Goal: Information Seeking & Learning: Learn about a topic

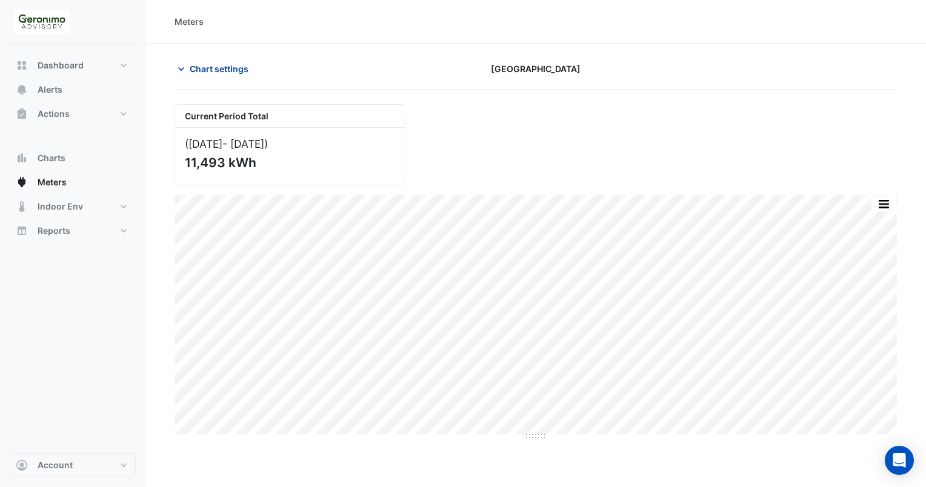
click at [183, 64] on icon "button" at bounding box center [181, 69] width 12 height 12
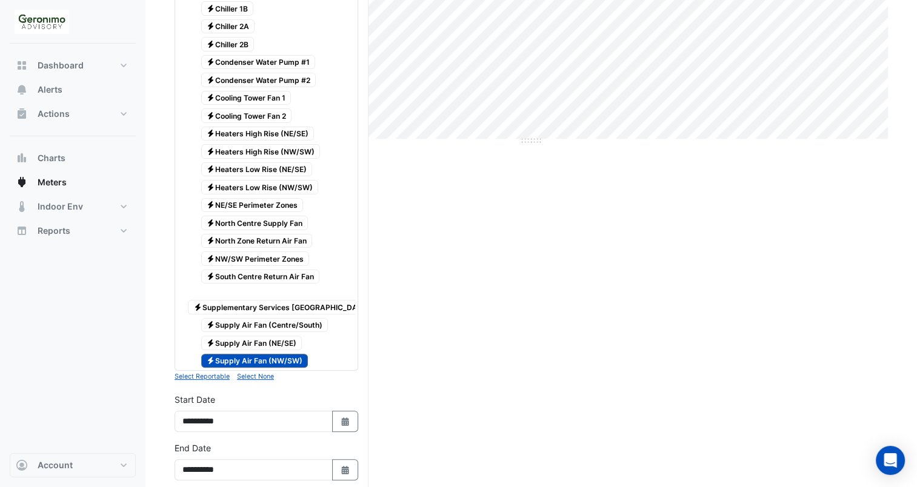
scroll to position [298, 0]
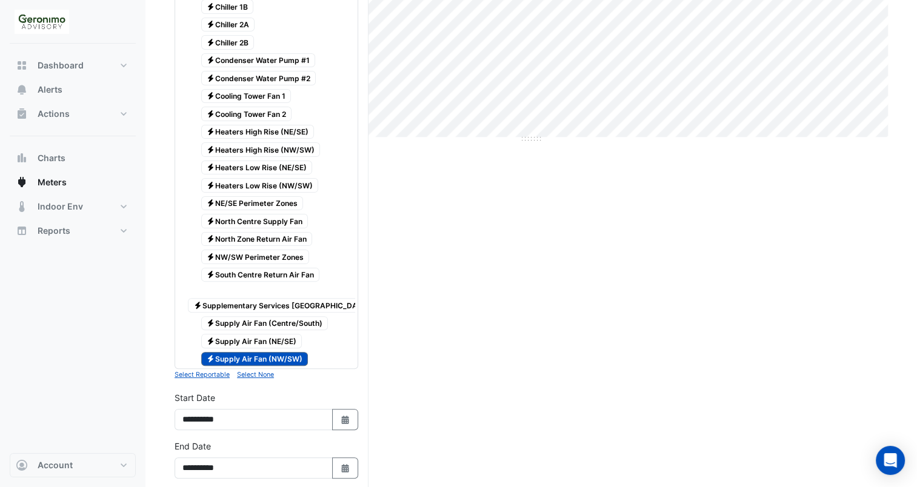
click at [244, 352] on span "Electricity Supply Air Fan (NW/SW)" at bounding box center [254, 359] width 107 height 15
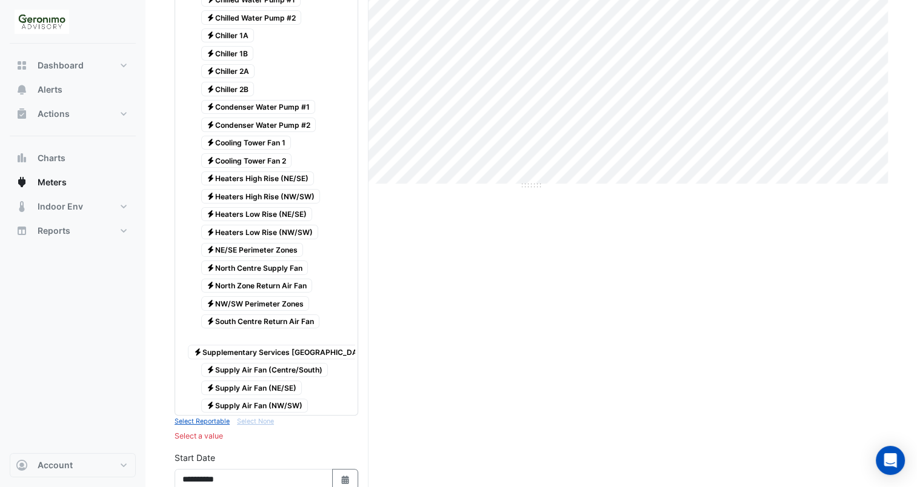
scroll to position [242, 0]
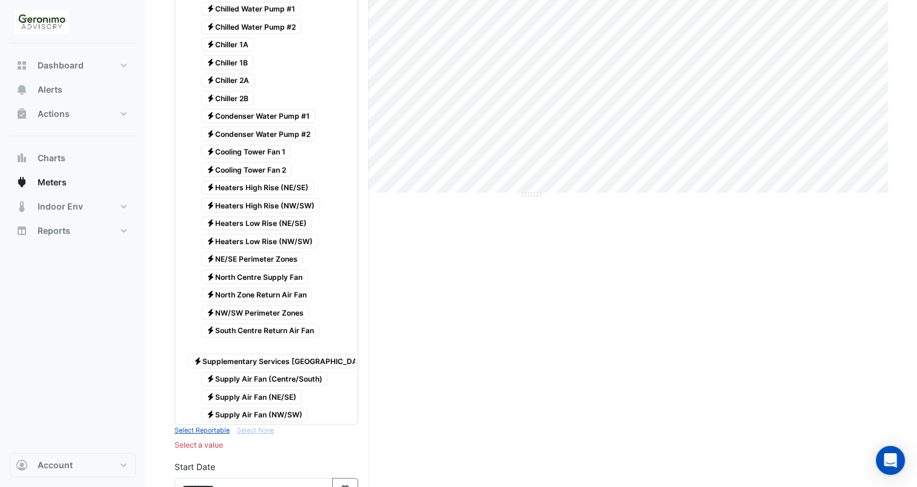
click at [270, 181] on span "Electricity Heaters High Rise (NE/SE)" at bounding box center [257, 188] width 113 height 15
click at [272, 198] on span "Electricity Heaters High Rise (NW/SW)" at bounding box center [260, 205] width 119 height 15
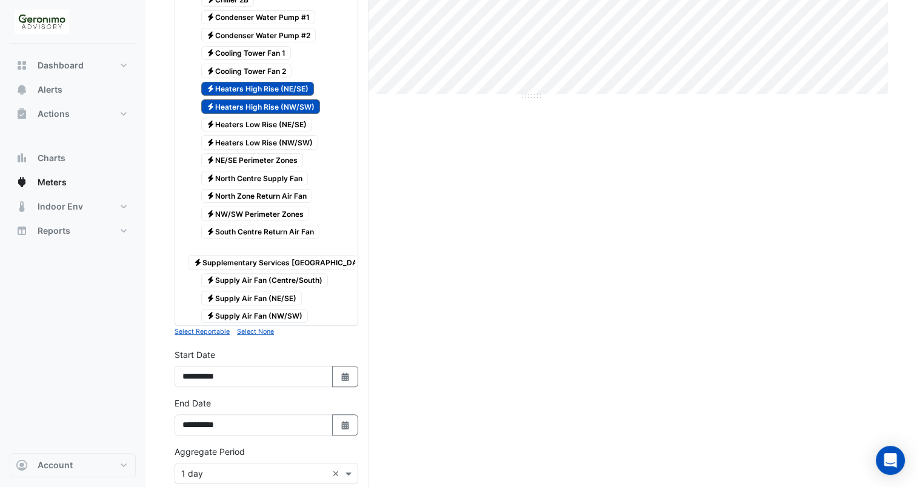
scroll to position [336, 0]
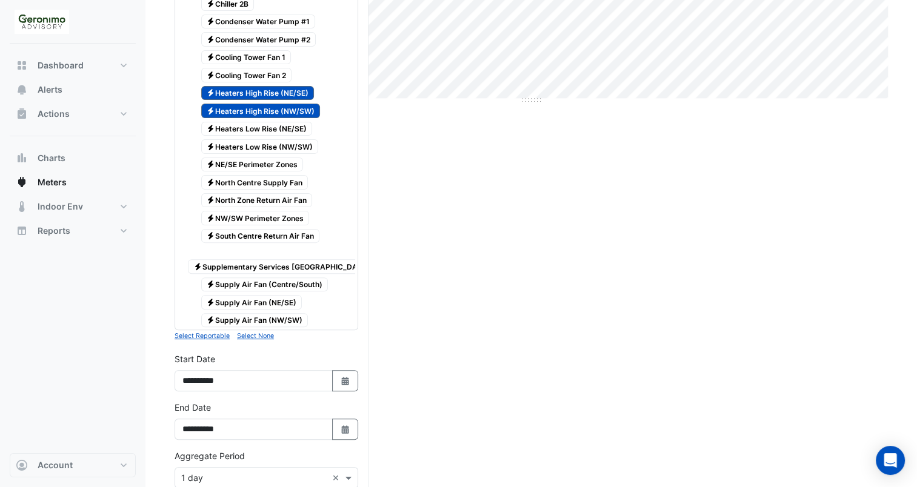
click at [306, 86] on span "Electricity Heaters High Rise (NE/SE)" at bounding box center [257, 93] width 113 height 15
click at [304, 104] on span "Electricity Heaters High Rise (NW/SW)" at bounding box center [260, 111] width 119 height 15
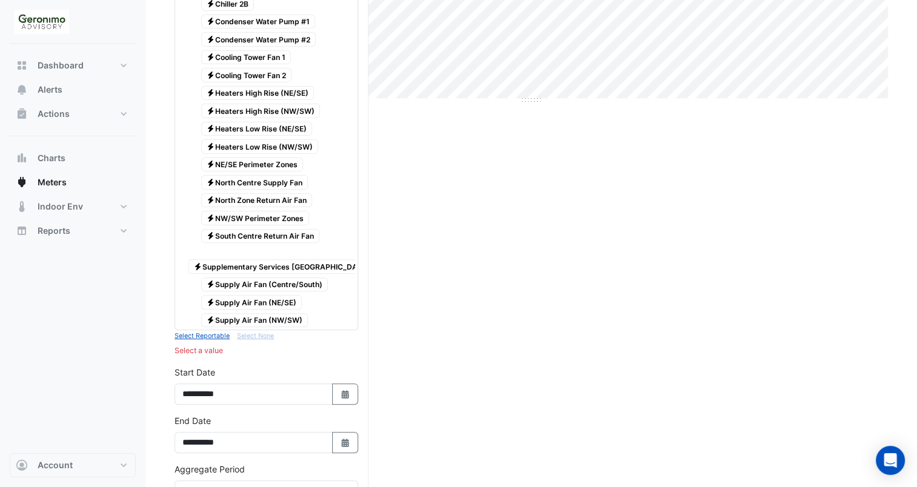
click at [284, 175] on span "Electricity North Centre Supply Fan" at bounding box center [254, 182] width 107 height 15
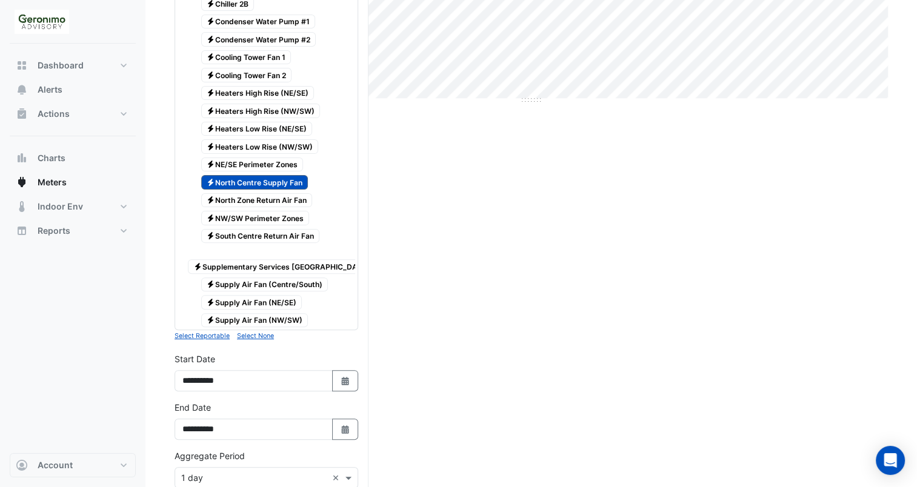
click at [291, 158] on span "Electricity NE/SE Perimeter Zones" at bounding box center [252, 165] width 102 height 15
click at [291, 211] on span "Electricity NW/SW Perimeter Zones" at bounding box center [255, 218] width 109 height 15
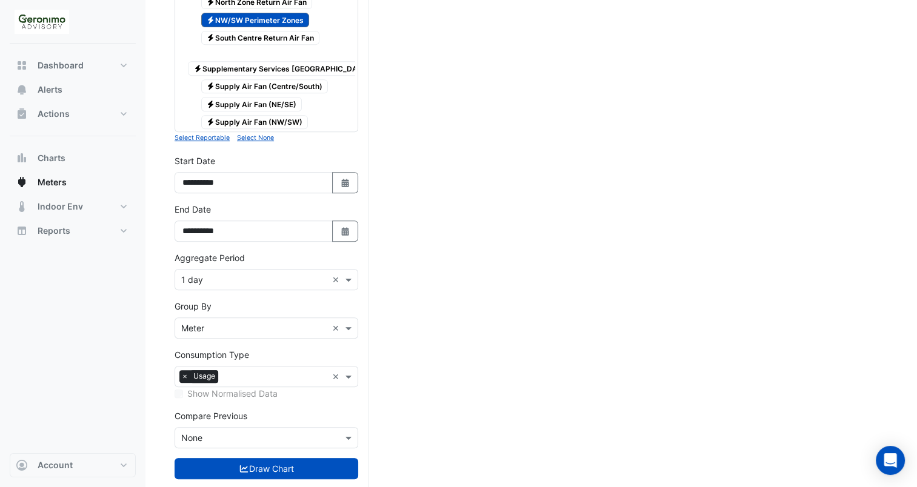
scroll to position [540, 0]
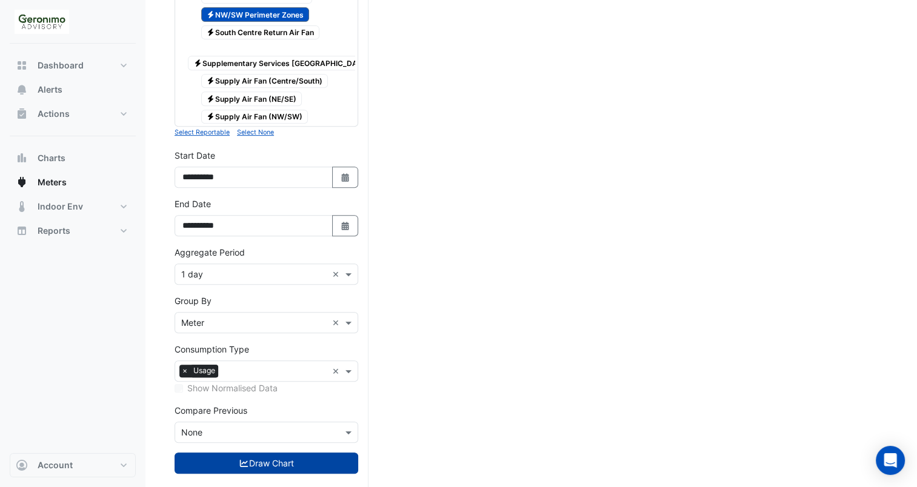
click at [235, 453] on button "Draw Chart" at bounding box center [267, 463] width 184 height 21
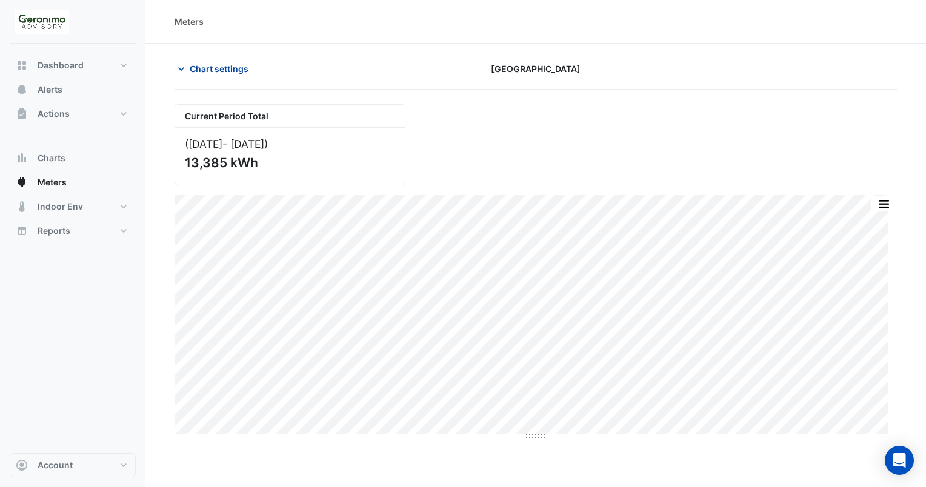
click at [184, 74] on icon "button" at bounding box center [181, 69] width 12 height 12
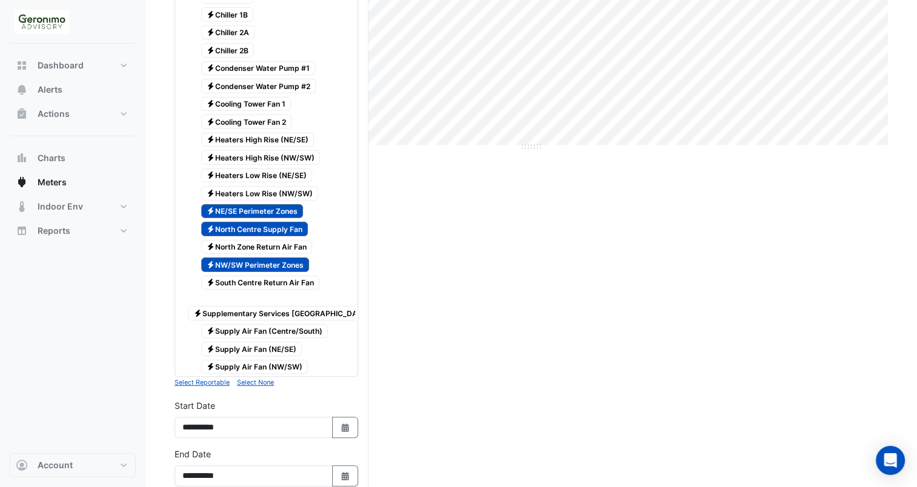
scroll to position [290, 0]
click at [283, 360] on span "Electricity Supply Air Fan (NW/SW)" at bounding box center [254, 367] width 107 height 15
click at [279, 341] on span "Electricity Supply Air Fan (NE/SE)" at bounding box center [251, 348] width 101 height 15
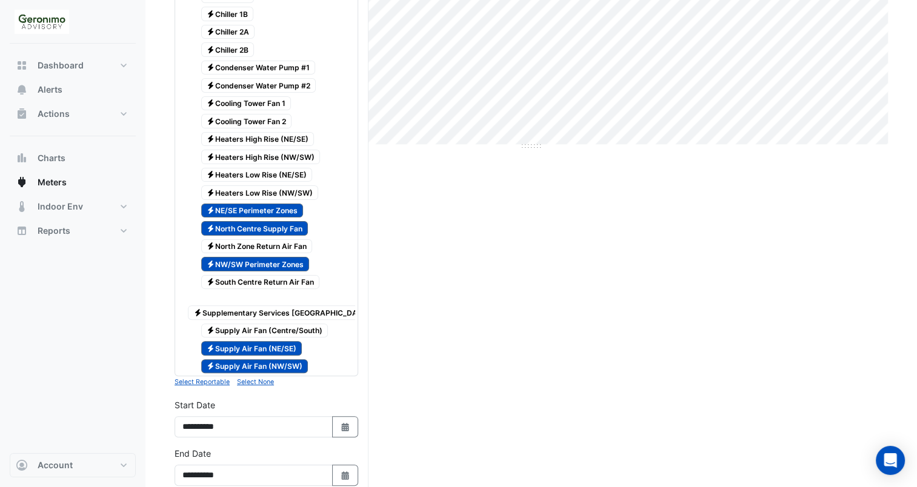
click at [284, 324] on span "Electricity Supply Air Fan (Centre/South)" at bounding box center [264, 331] width 127 height 15
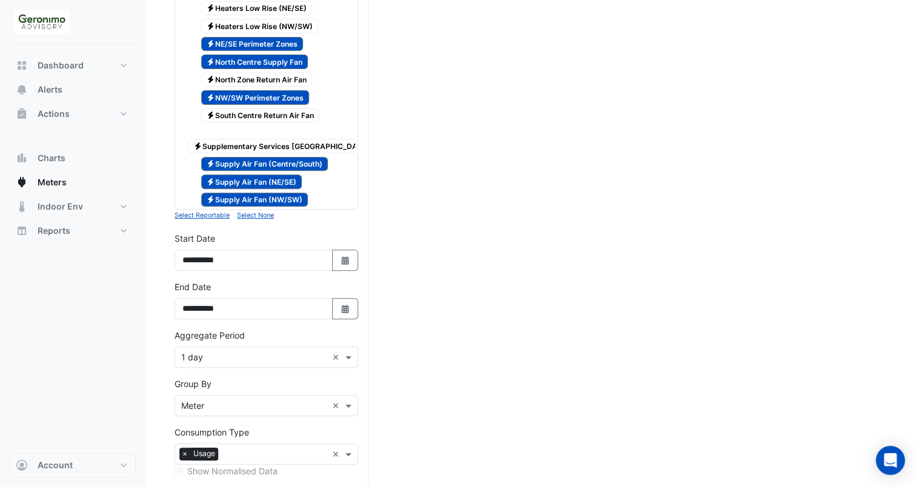
scroll to position [543, 0]
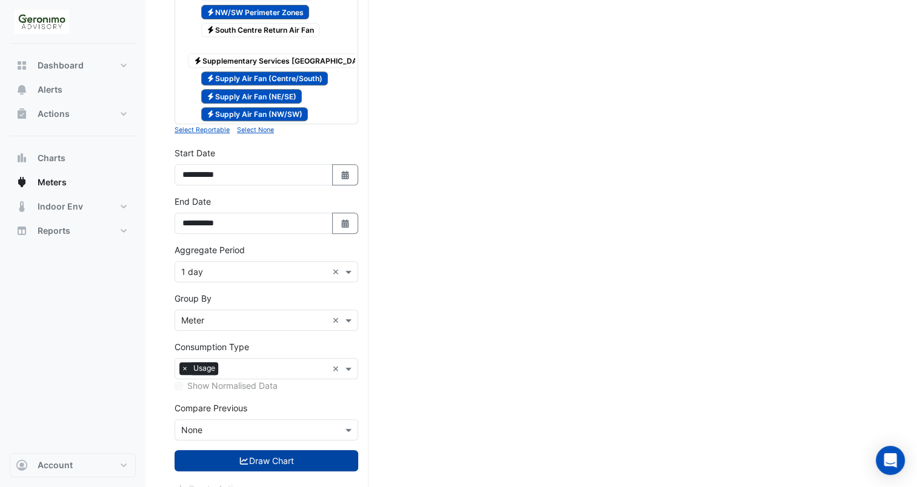
click at [261, 450] on button "Draw Chart" at bounding box center [267, 460] width 184 height 21
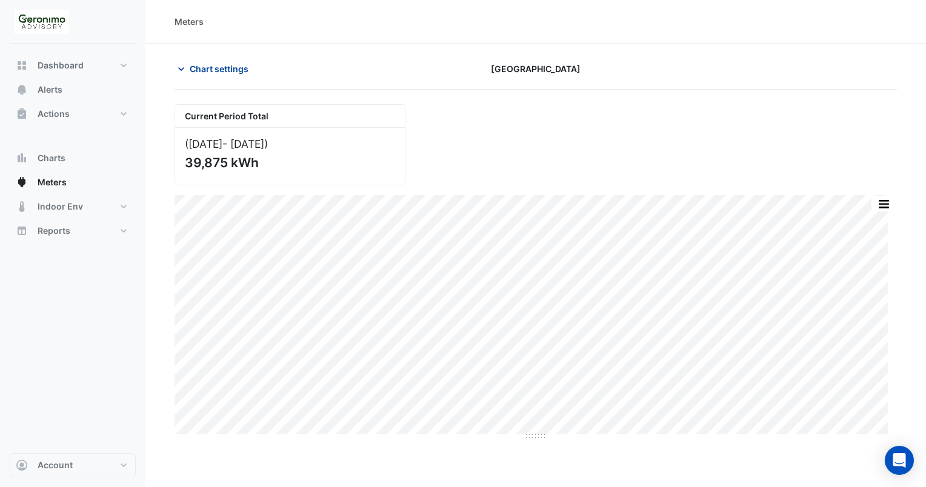
click at [179, 63] on icon "button" at bounding box center [181, 69] width 12 height 12
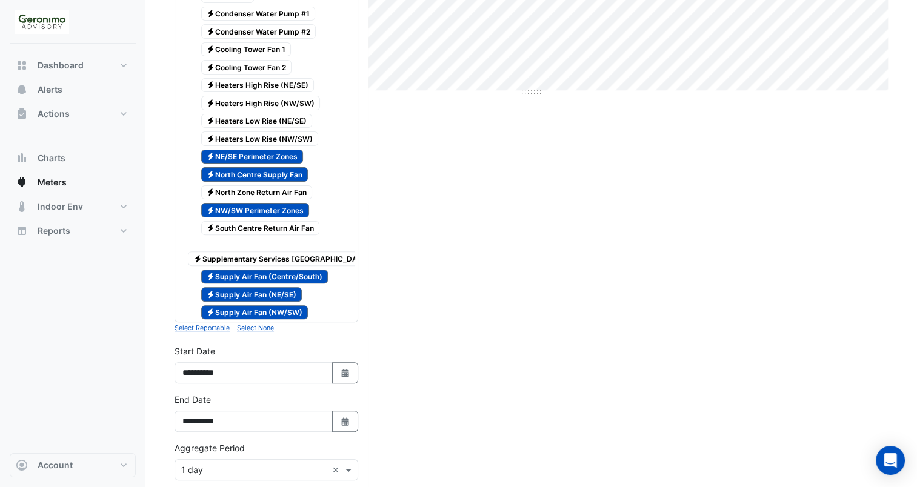
scroll to position [332, 0]
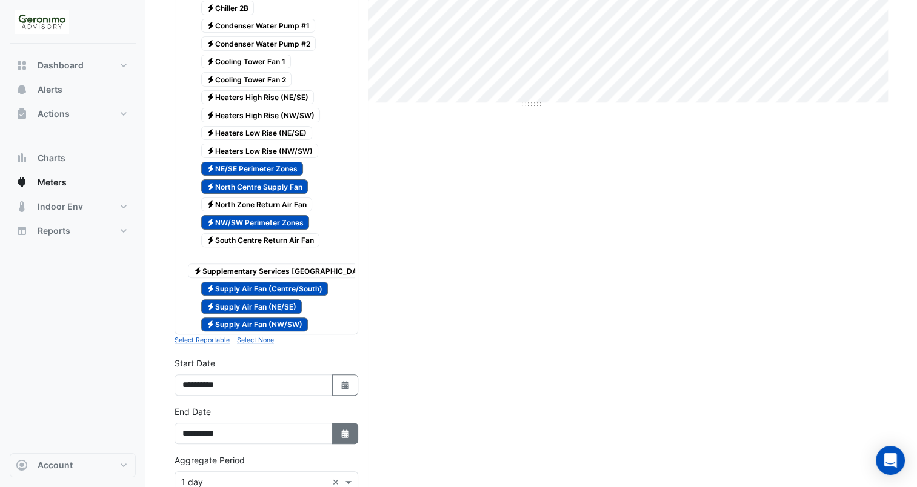
click at [346, 426] on button "Select Date" at bounding box center [345, 433] width 27 height 21
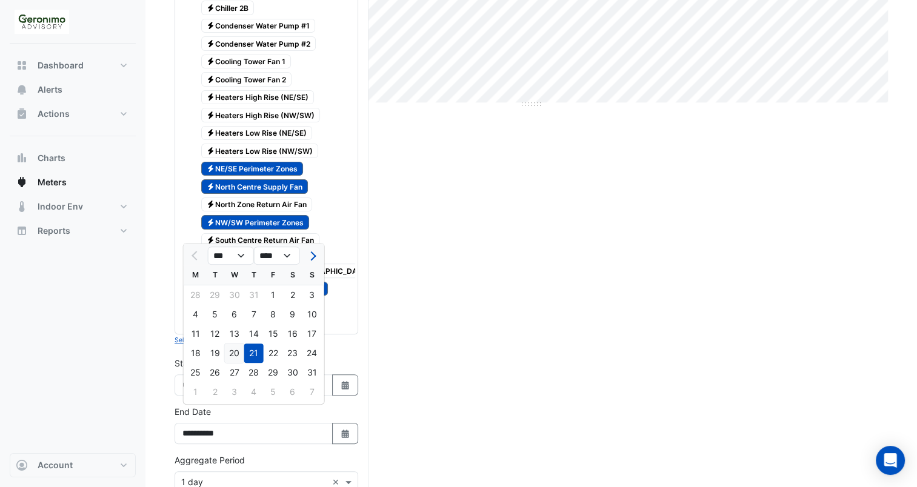
click at [235, 351] on div "20" at bounding box center [234, 353] width 19 height 19
type input "**********"
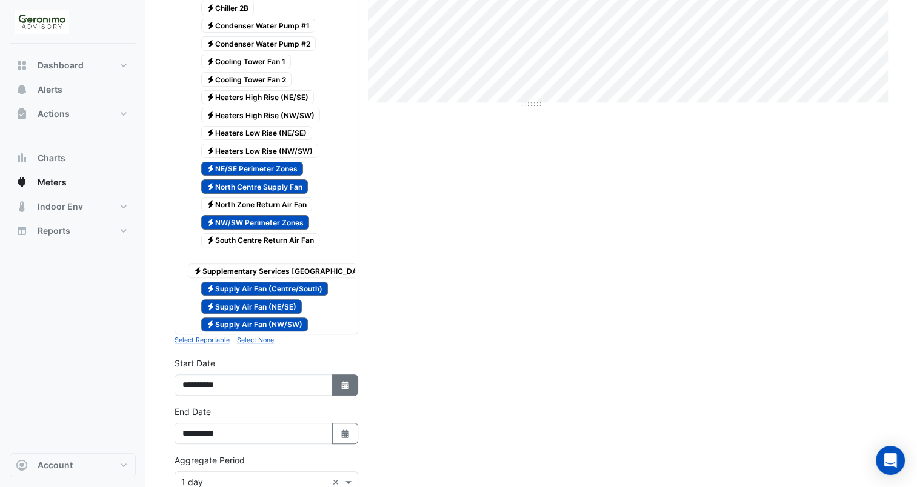
click at [349, 381] on icon "Select Date" at bounding box center [345, 385] width 11 height 8
select select "*"
select select "****"
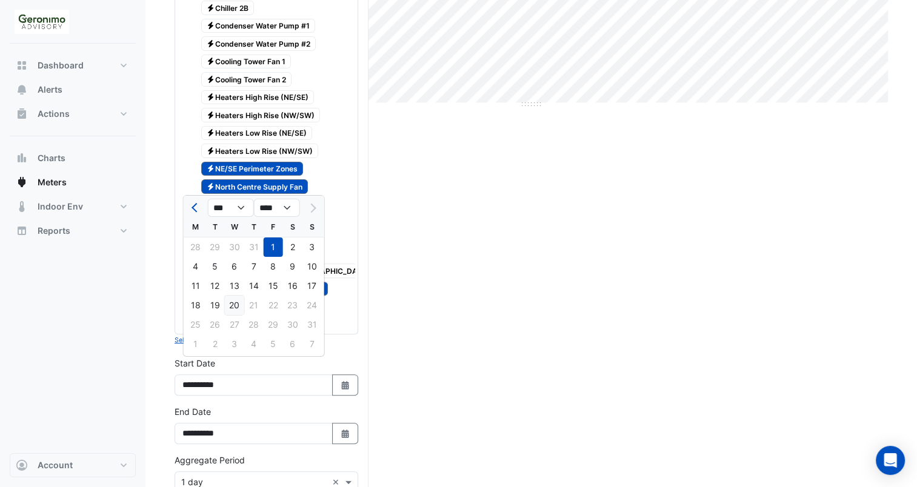
click at [238, 303] on div "20" at bounding box center [234, 305] width 19 height 19
type input "**********"
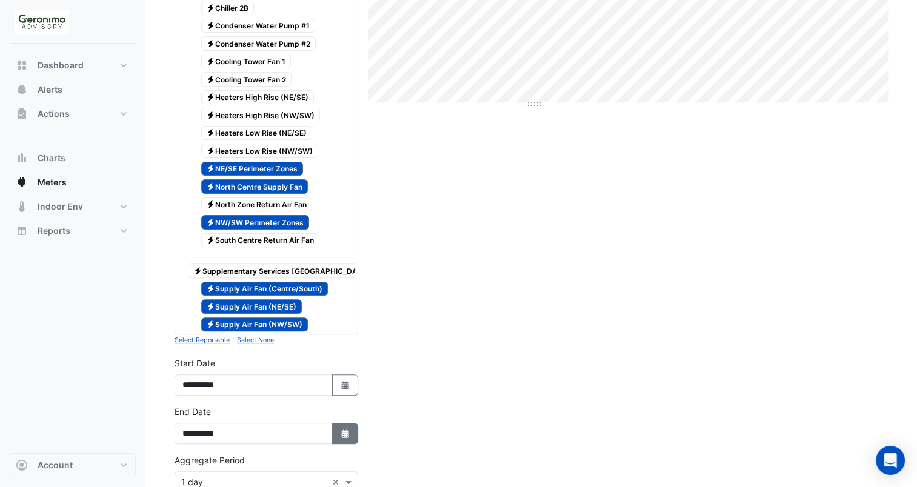
click at [347, 430] on icon "button" at bounding box center [344, 434] width 7 height 8
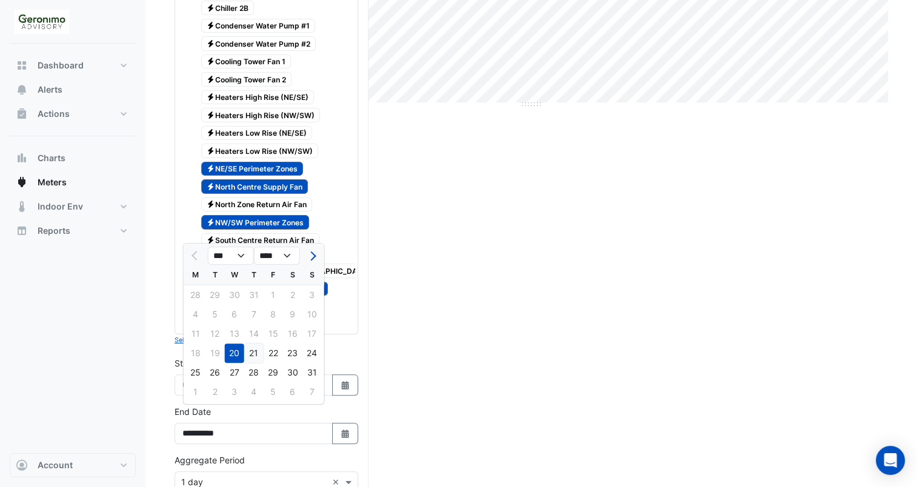
click at [258, 353] on div "21" at bounding box center [253, 353] width 19 height 19
type input "**********"
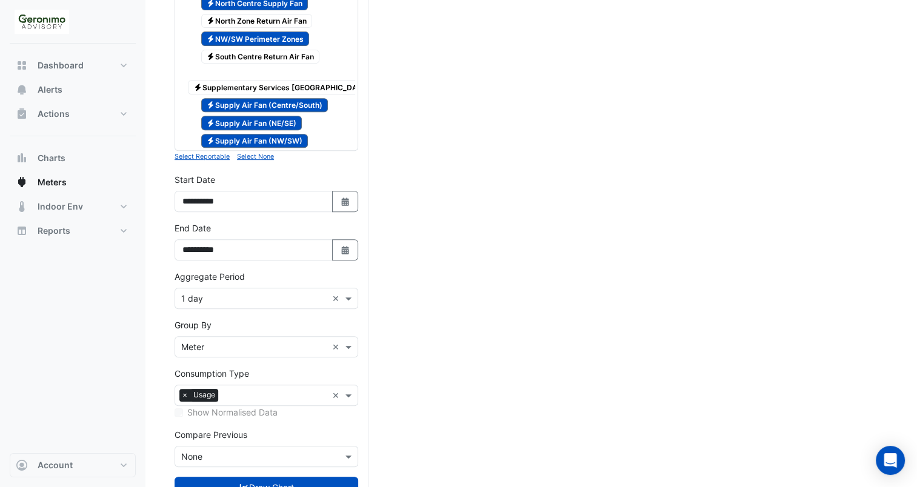
scroll to position [543, 0]
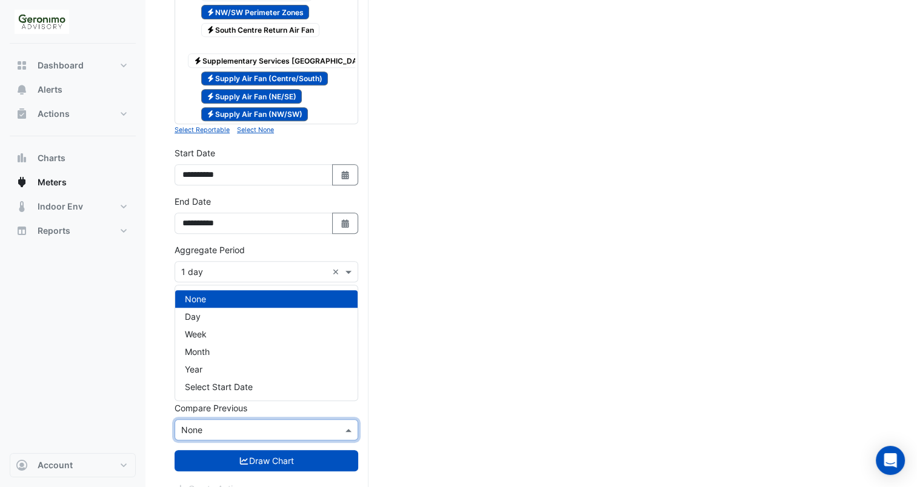
click at [313, 420] on div "Compare Previous × None" at bounding box center [267, 430] width 184 height 21
click at [298, 330] on div "Week" at bounding box center [266, 335] width 182 height 18
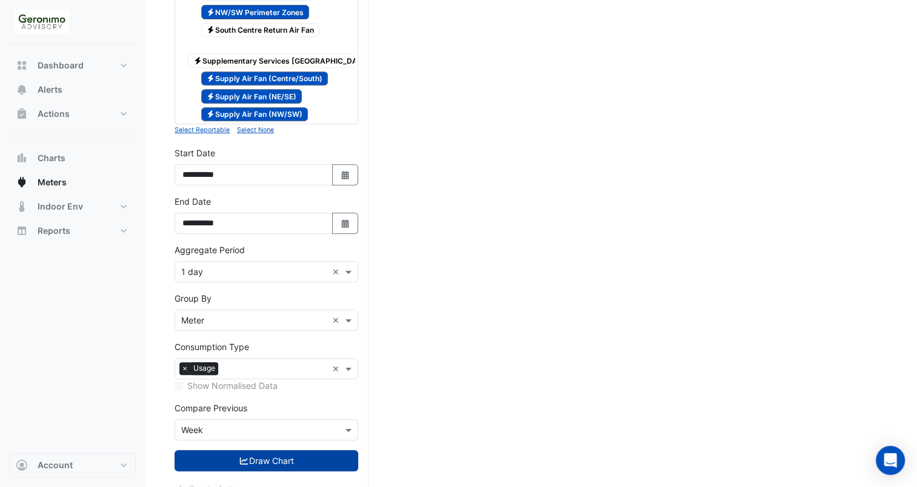
click at [269, 450] on button "Draw Chart" at bounding box center [267, 460] width 184 height 21
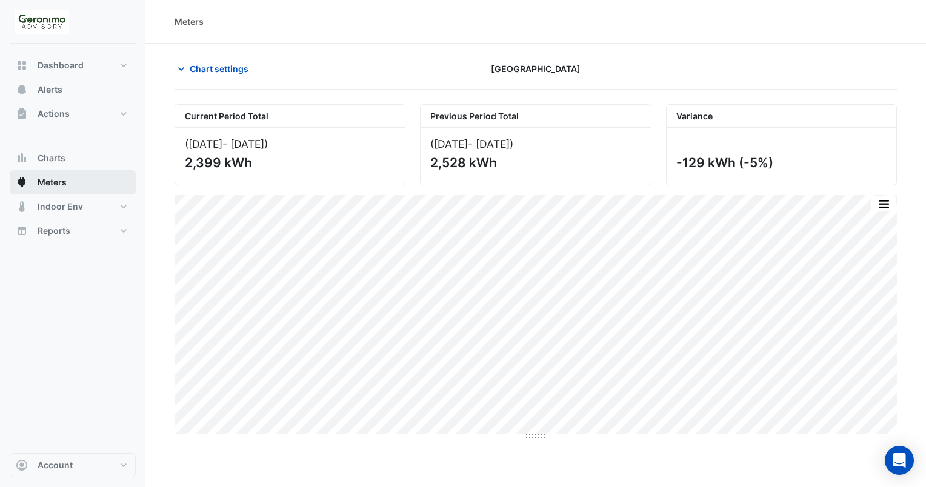
click at [49, 192] on button "Meters" at bounding box center [73, 182] width 126 height 24
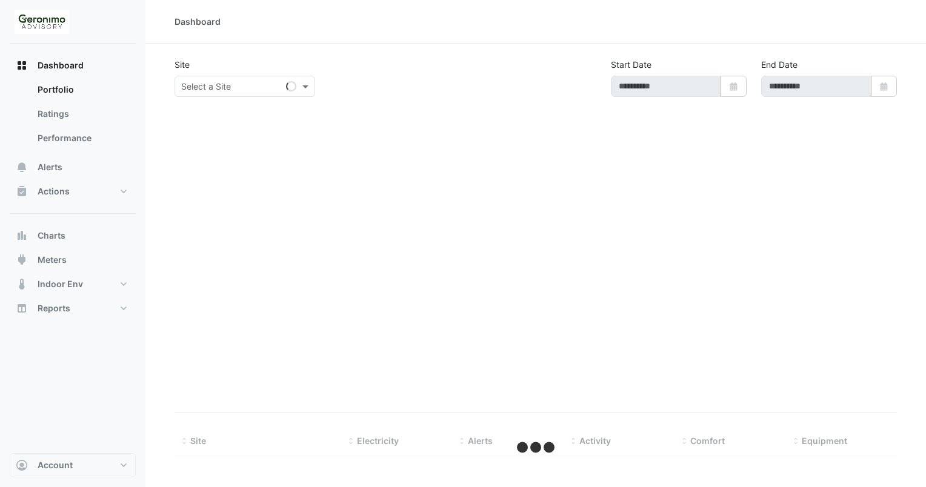
type input "**********"
select select "**"
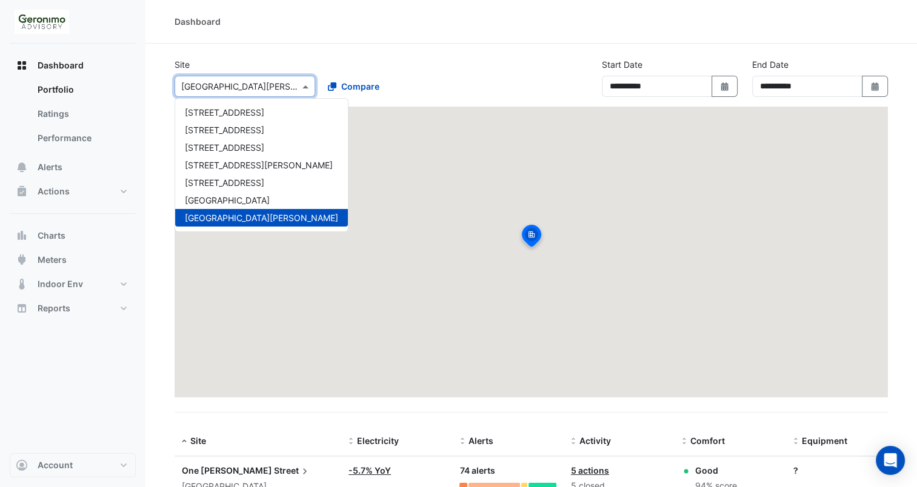
click at [260, 89] on input "text" at bounding box center [232, 87] width 103 height 13
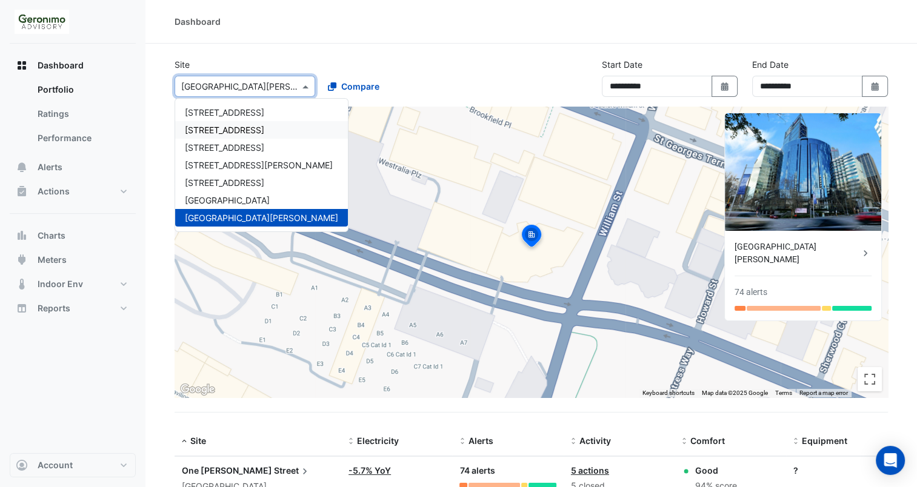
click at [238, 125] on span "[STREET_ADDRESS]" at bounding box center [224, 130] width 79 height 10
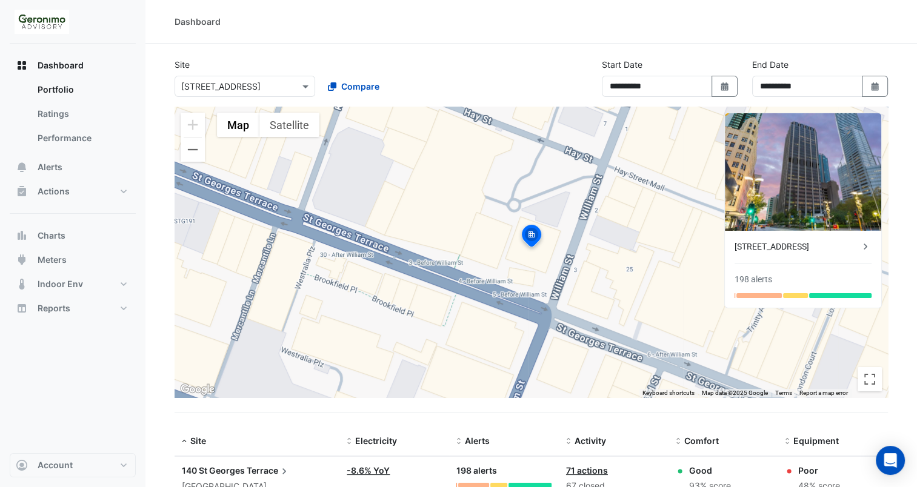
click at [747, 279] on div "198 alerts" at bounding box center [754, 279] width 38 height 13
click at [757, 296] on div at bounding box center [759, 295] width 45 height 5
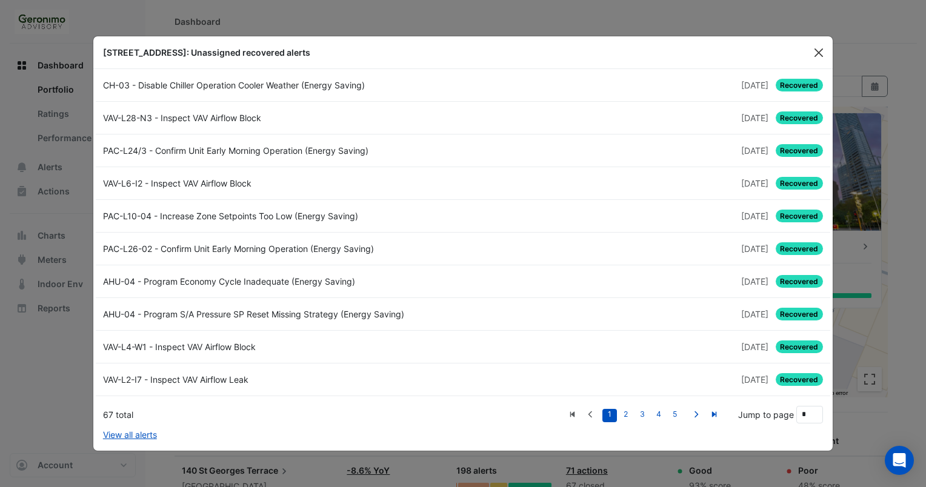
click at [814, 55] on button "Close" at bounding box center [819, 53] width 18 height 18
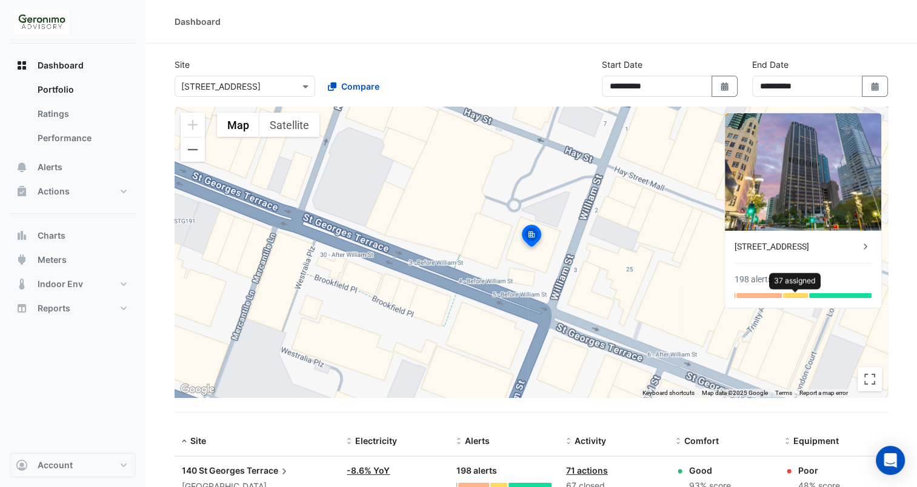
click at [794, 293] on div at bounding box center [795, 295] width 25 height 5
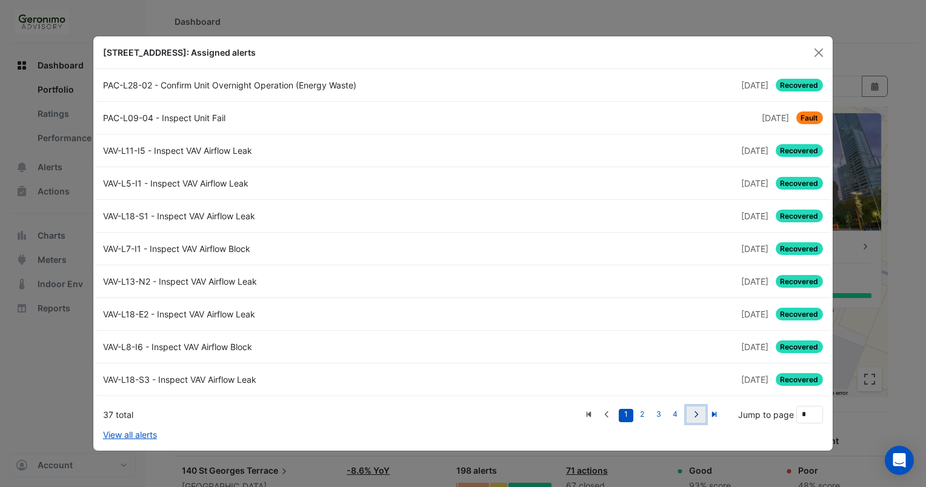
click at [698, 417] on icon "Next" at bounding box center [696, 414] width 9 height 7
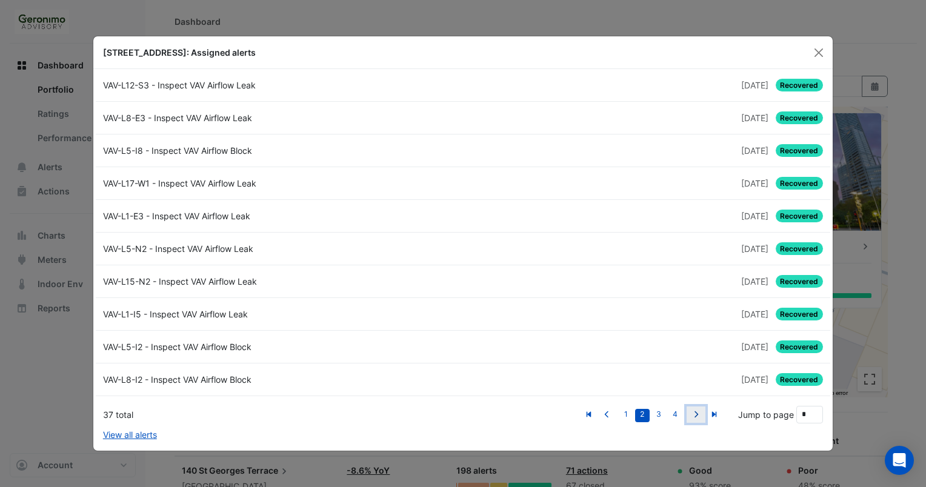
click at [698, 417] on icon "Next" at bounding box center [696, 414] width 9 height 7
type input "*"
click at [815, 50] on button "Close" at bounding box center [819, 53] width 18 height 18
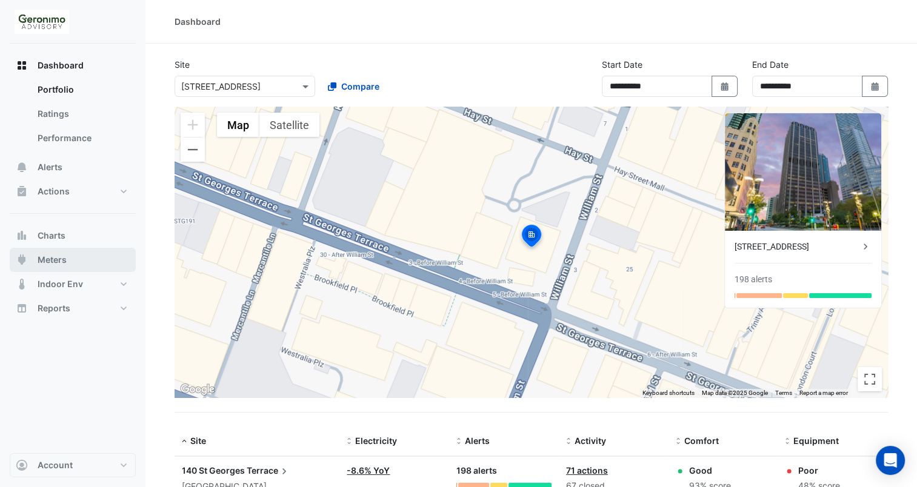
click at [49, 256] on span "Meters" at bounding box center [52, 260] width 29 height 12
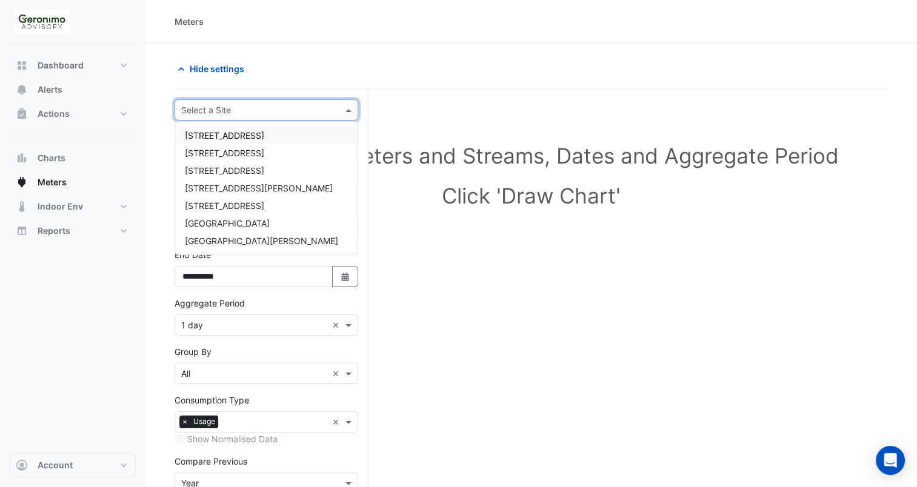
click at [344, 110] on span at bounding box center [350, 110] width 15 height 13
click at [389, 283] on div "Select Site, Meters and Streams, Dates and Aggregate Period Click 'Draw Chart'" at bounding box center [532, 341] width 714 height 475
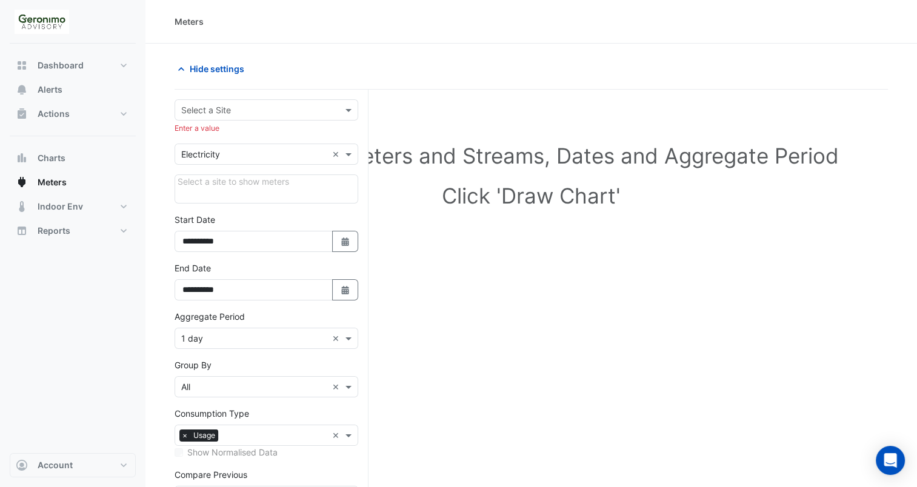
click at [309, 202] on div "Select a site to show meters" at bounding box center [267, 189] width 184 height 29
click at [348, 121] on div "Select a Site Enter a value" at bounding box center [267, 116] width 184 height 35
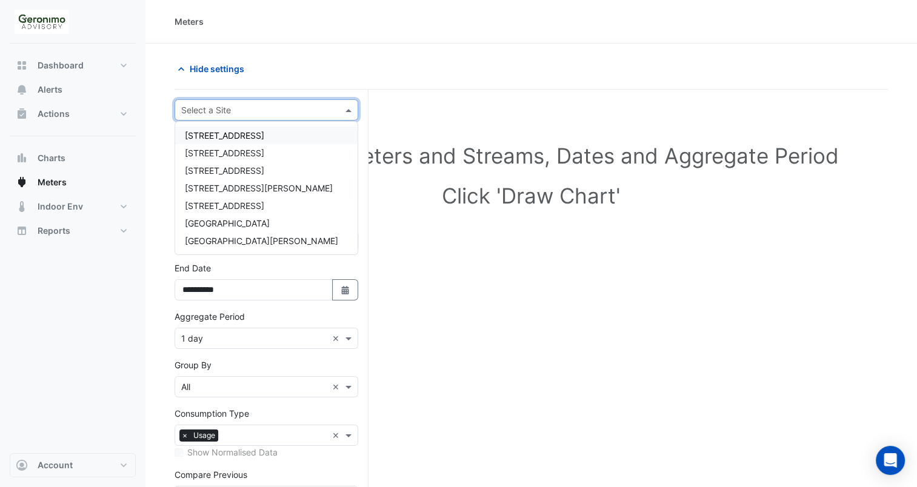
click at [349, 107] on span at bounding box center [350, 110] width 15 height 13
click at [295, 152] on div "[STREET_ADDRESS]" at bounding box center [266, 153] width 182 height 18
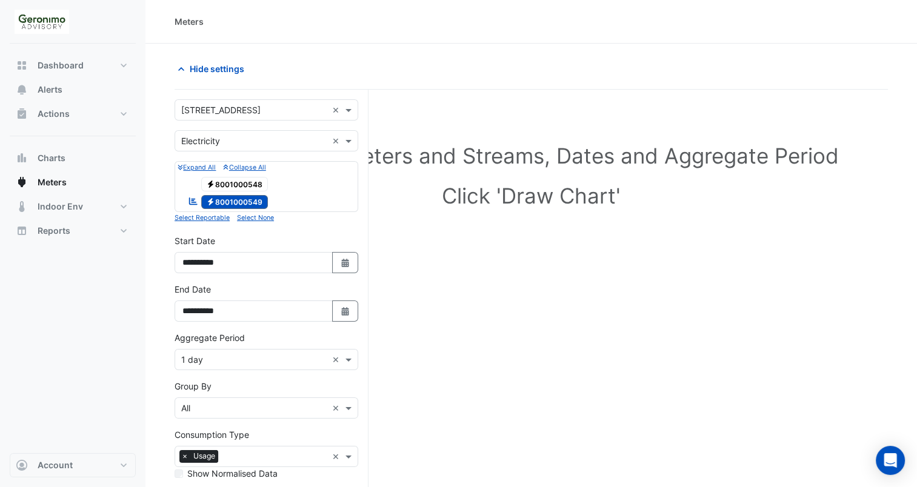
click at [236, 179] on span "Electricity 8001000548" at bounding box center [234, 184] width 67 height 15
click at [346, 313] on fa-icon "Select Date" at bounding box center [345, 311] width 11 height 10
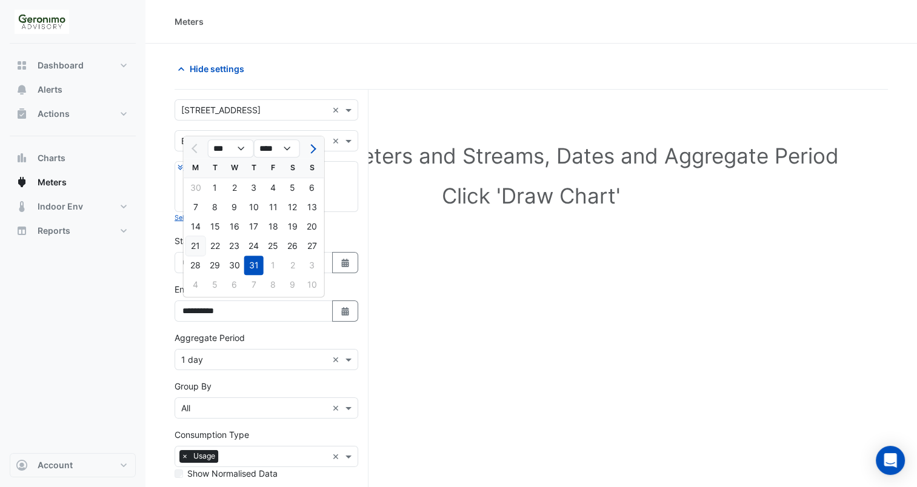
click at [197, 248] on div "21" at bounding box center [195, 245] width 19 height 19
type input "**********"
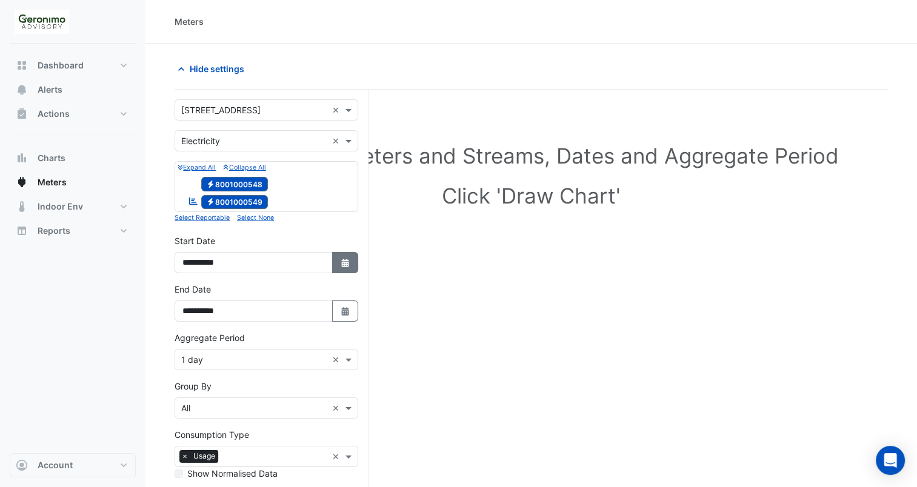
click at [342, 262] on icon "button" at bounding box center [344, 263] width 7 height 8
select select "*"
select select "****"
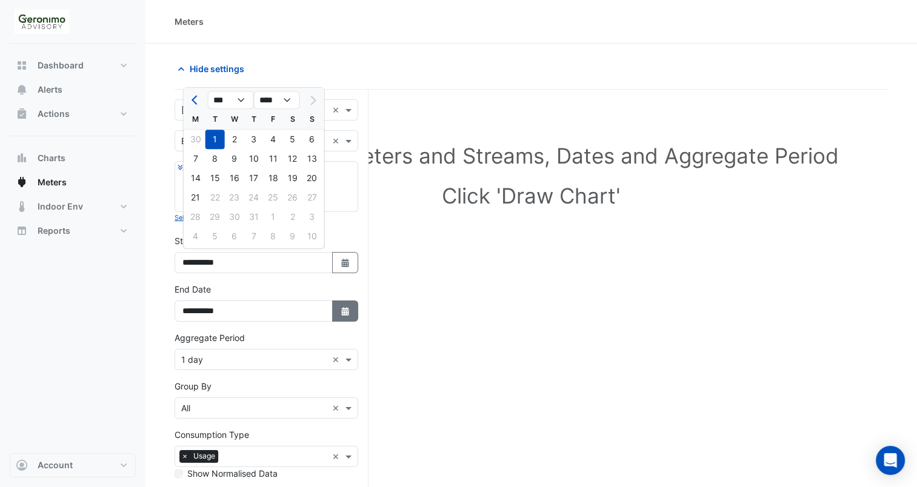
click at [344, 313] on fa-icon "Select Date" at bounding box center [345, 311] width 11 height 10
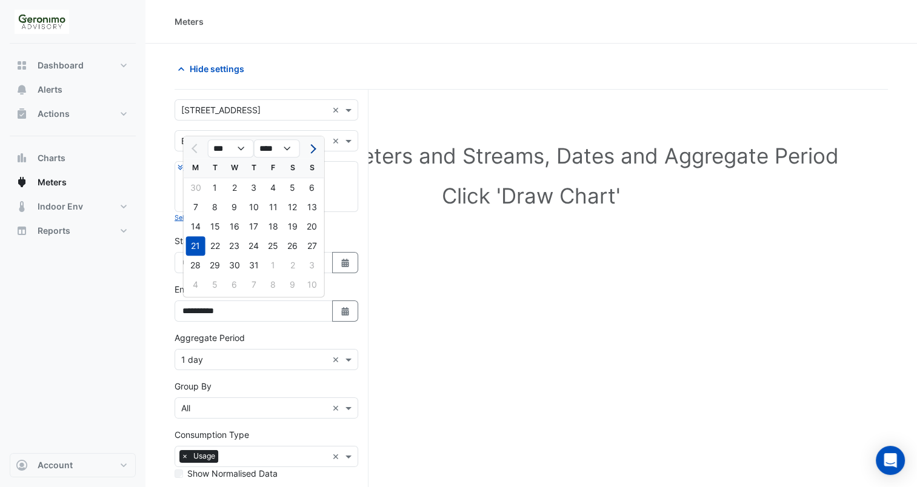
click at [310, 152] on span "Next month" at bounding box center [311, 148] width 9 height 9
select select "*"
click at [259, 243] on div "21" at bounding box center [253, 245] width 19 height 19
type input "**********"
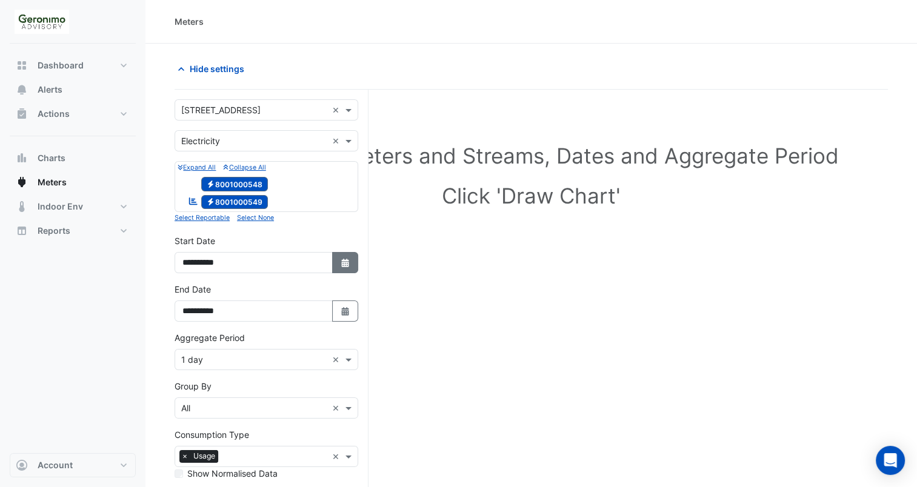
click at [345, 255] on button "Select Date" at bounding box center [345, 262] width 27 height 21
select select "*"
select select "****"
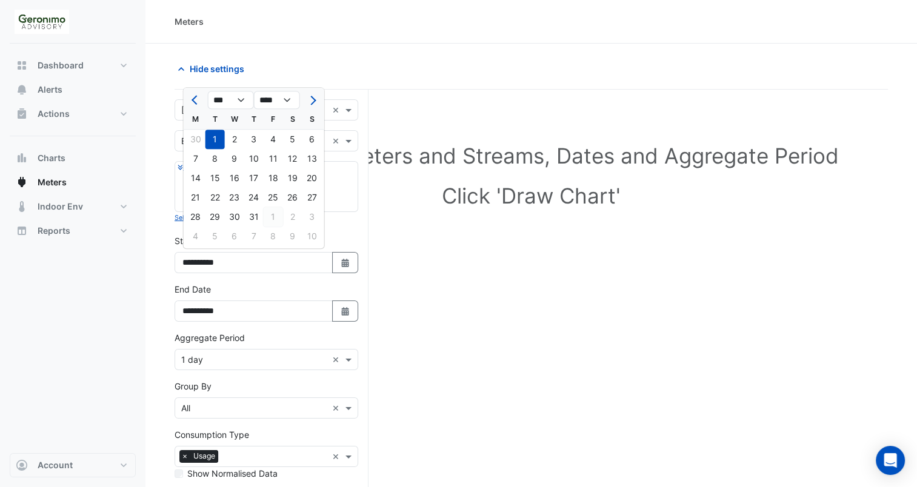
click at [272, 218] on div "1" at bounding box center [273, 216] width 19 height 19
type input "**********"
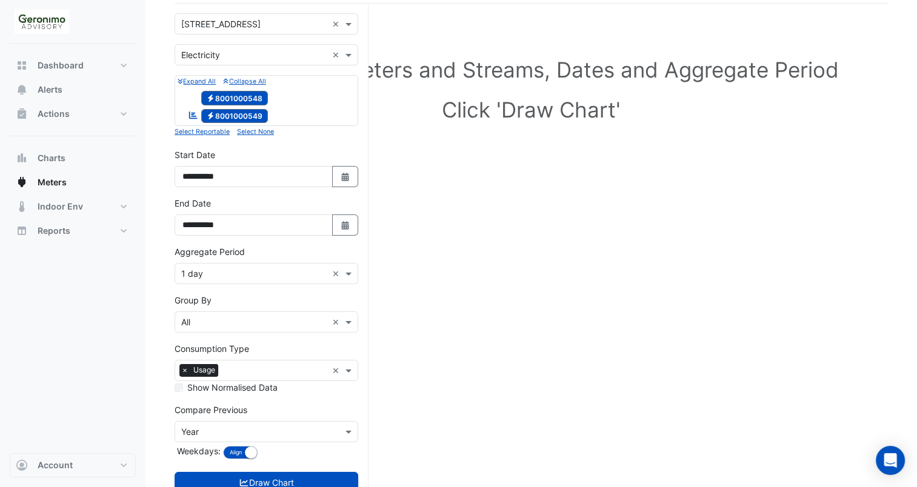
scroll to position [123, 0]
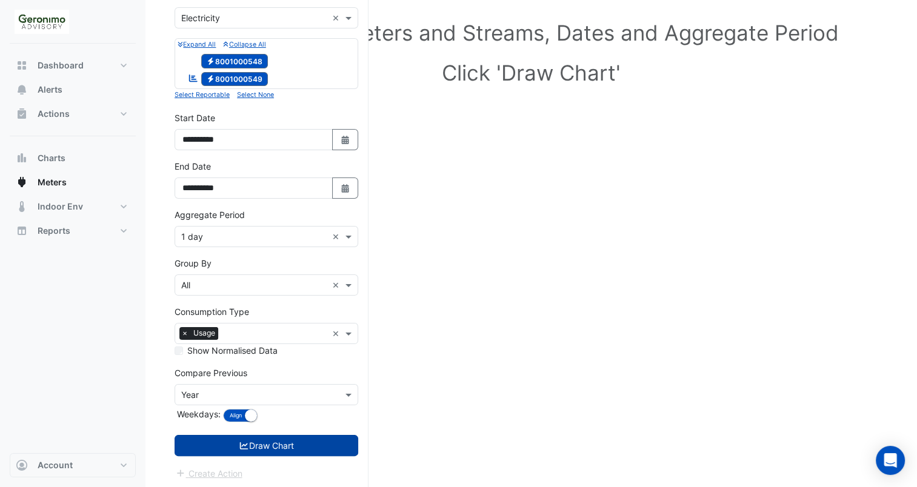
click at [267, 451] on button "Draw Chart" at bounding box center [267, 445] width 184 height 21
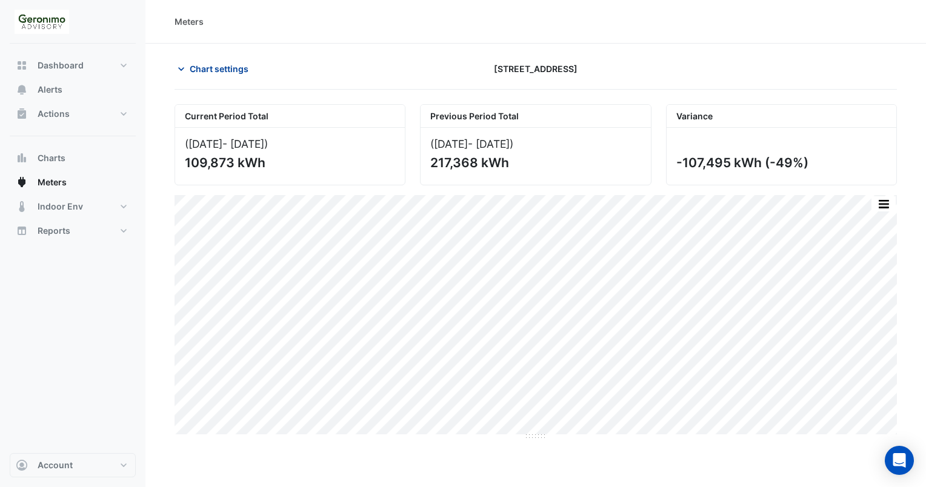
click at [176, 67] on icon "button" at bounding box center [181, 69] width 12 height 12
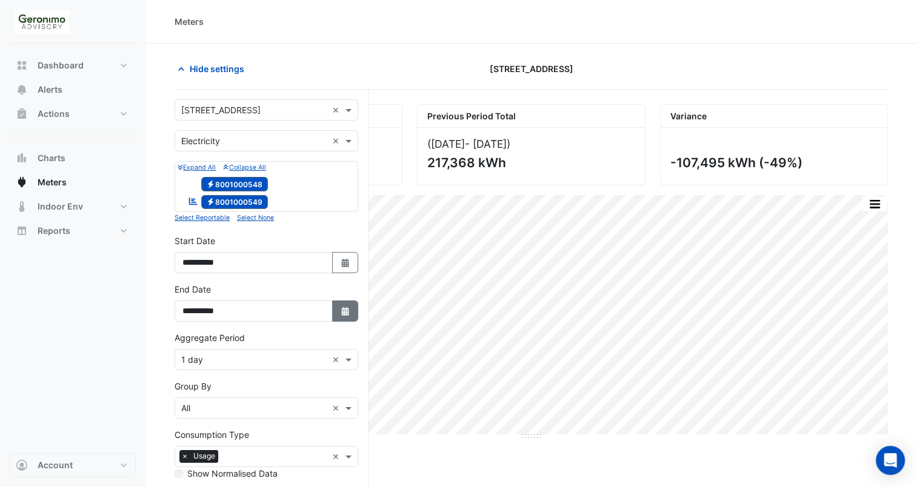
click at [343, 307] on icon "button" at bounding box center [344, 311] width 7 height 8
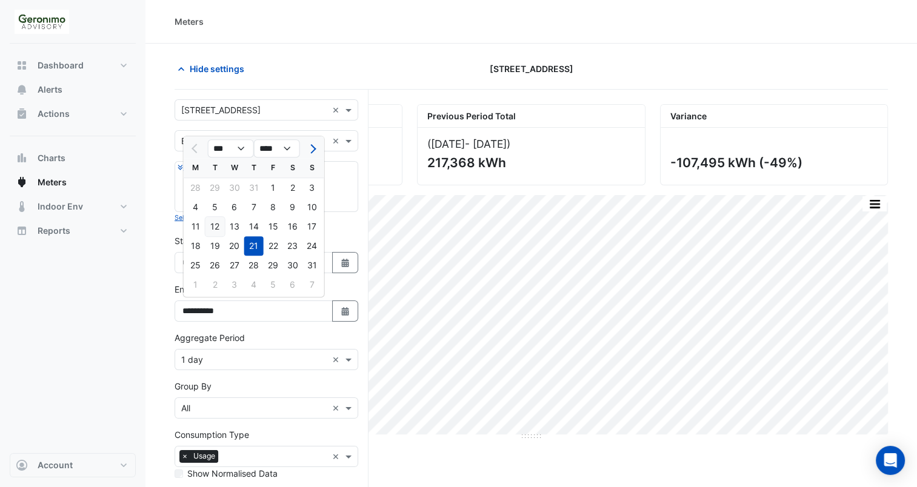
click at [215, 227] on div "12" at bounding box center [215, 226] width 19 height 19
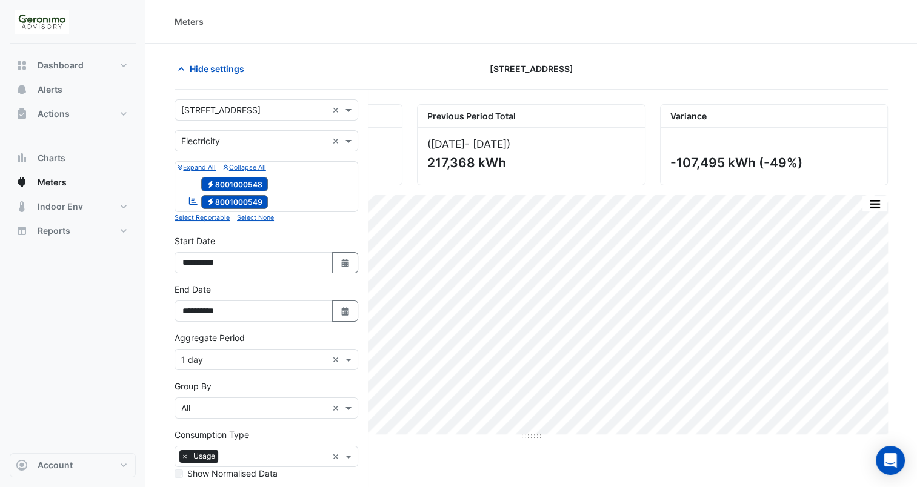
scroll to position [123, 0]
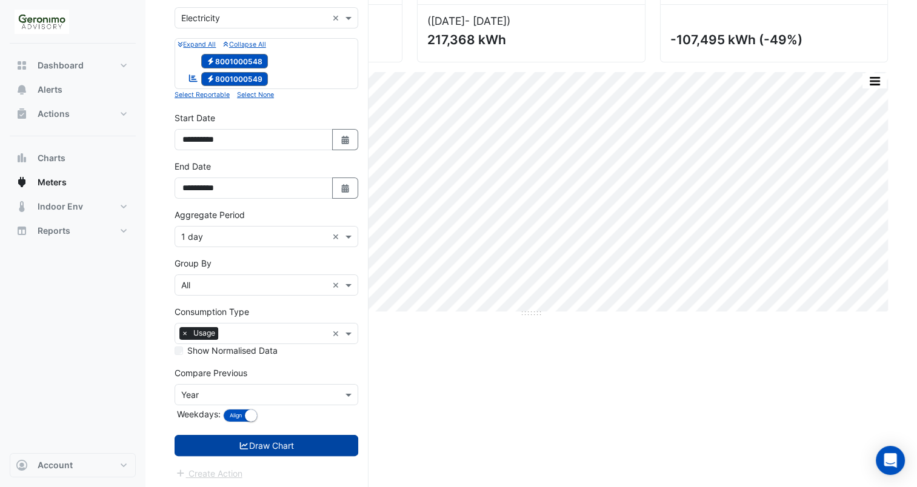
click at [276, 441] on button "Draw Chart" at bounding box center [267, 445] width 184 height 21
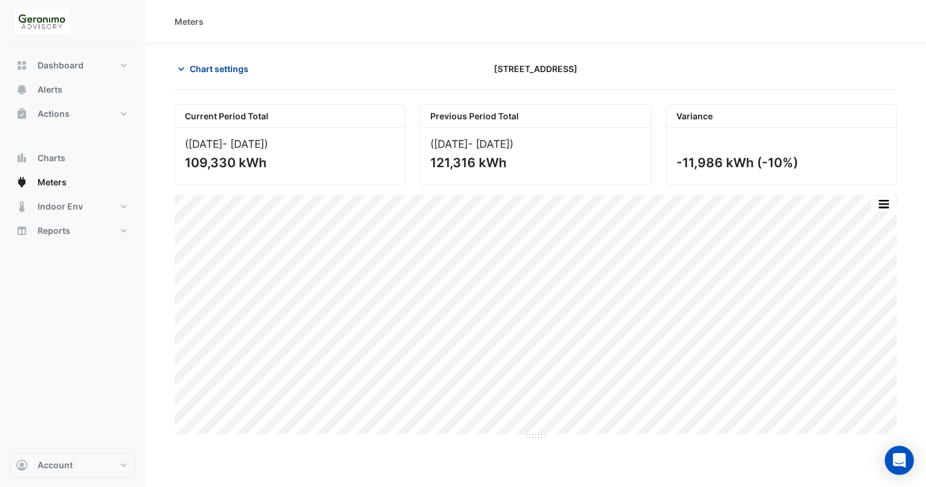
click at [181, 78] on button "Chart settings" at bounding box center [216, 68] width 82 height 21
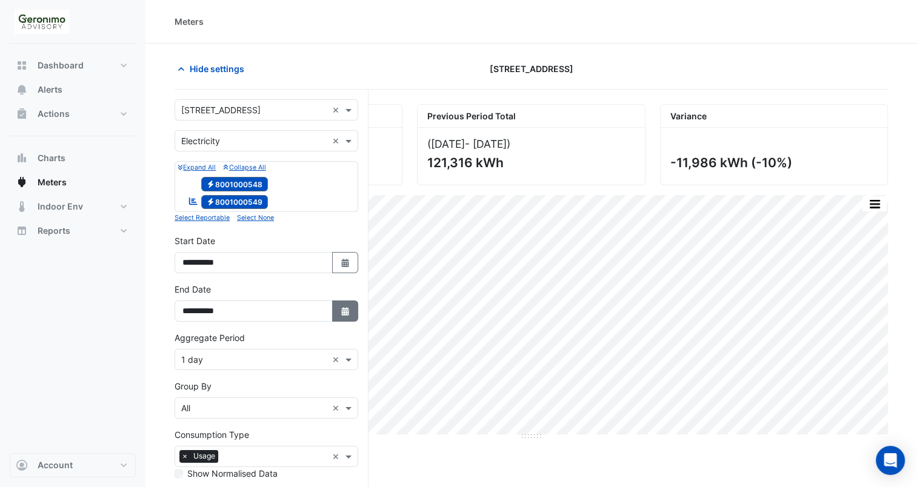
click at [349, 309] on icon "Select Date" at bounding box center [345, 311] width 11 height 8
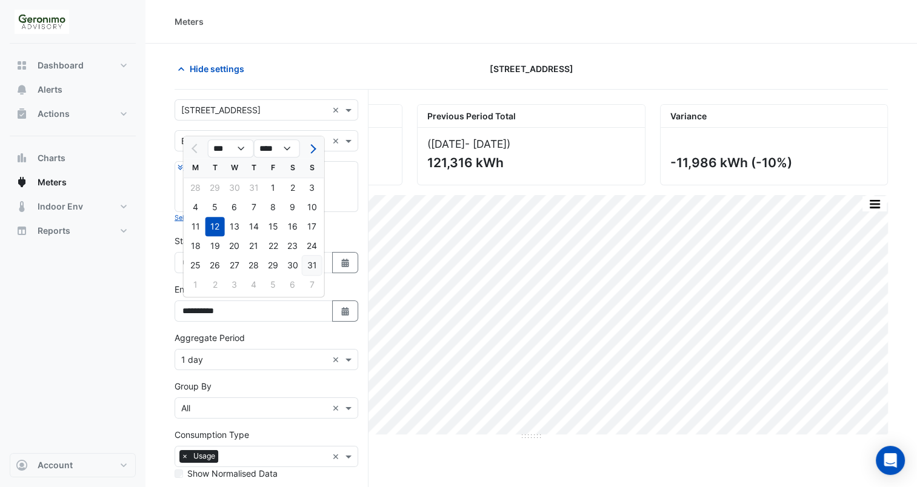
click at [316, 268] on div "31" at bounding box center [312, 265] width 19 height 19
type input "**********"
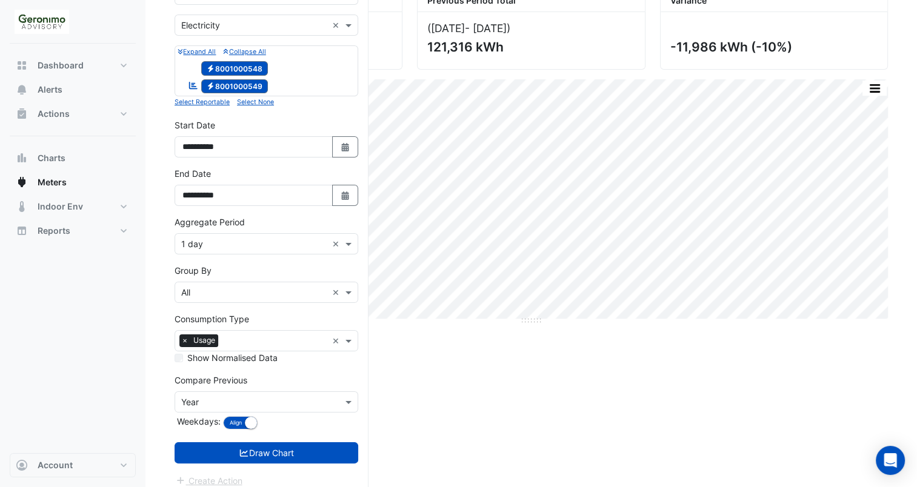
scroll to position [123, 0]
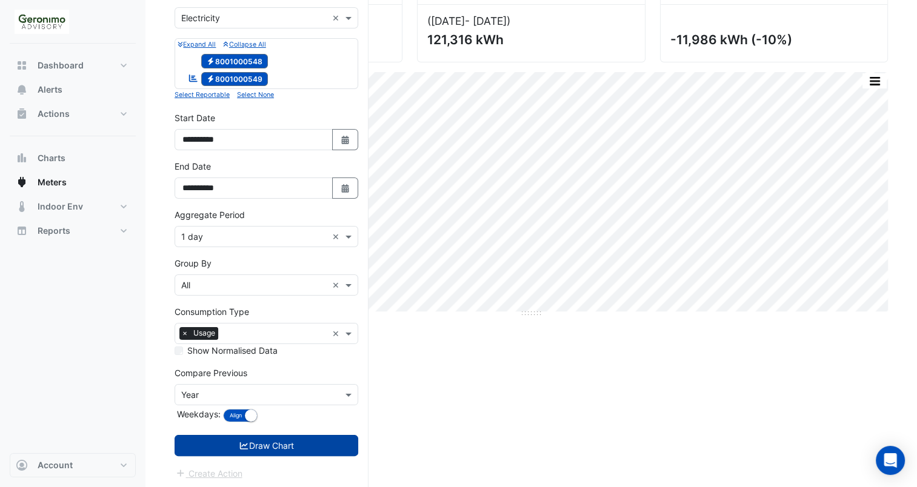
click at [279, 440] on button "Draw Chart" at bounding box center [267, 445] width 184 height 21
